Goal: Navigation & Orientation: Find specific page/section

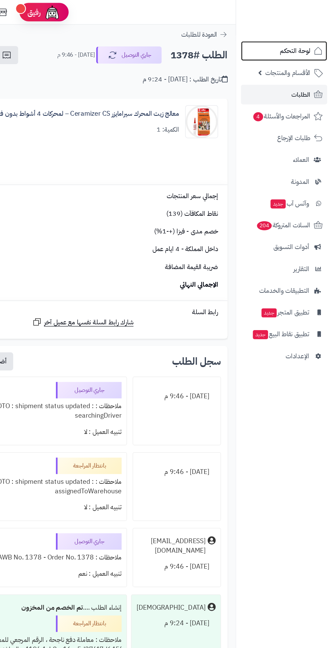
click at [303, 43] on span "لوحة التحكم" at bounding box center [301, 41] width 25 height 9
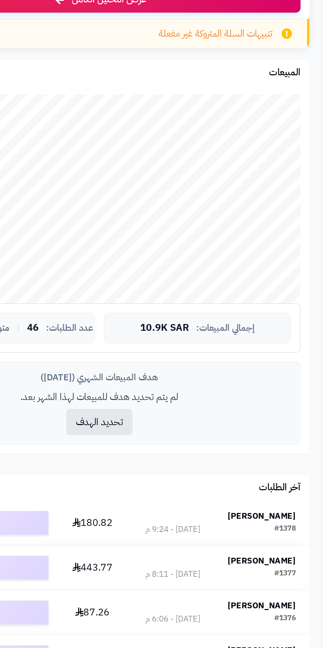
scroll to position [2, 0]
